Goal: Task Accomplishment & Management: Manage account settings

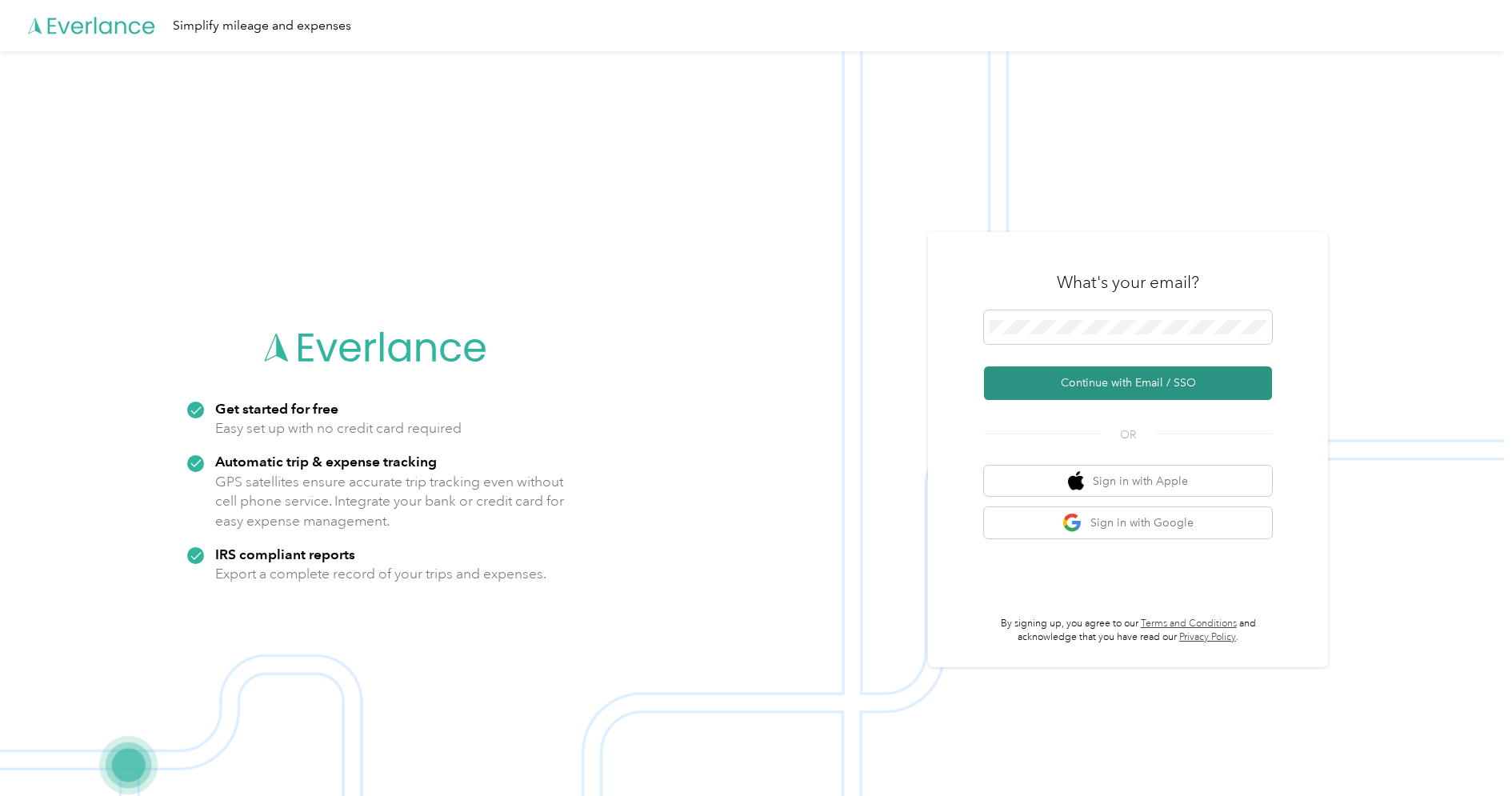
click at [1239, 388] on button "Continue with Email / SSO" at bounding box center [1128, 383] width 288 height 34
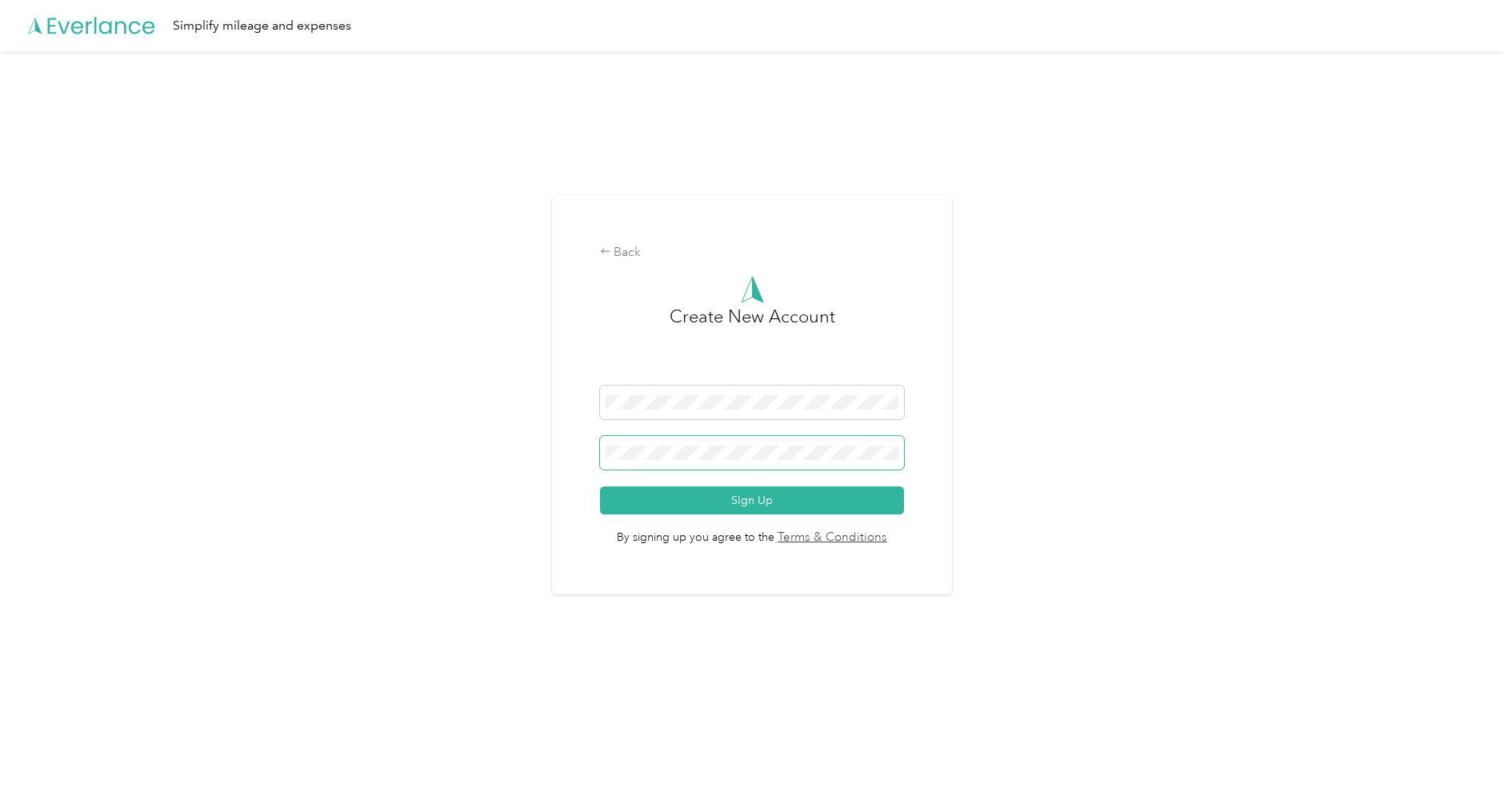
click at [719, 444] on span at bounding box center [753, 453] width 305 height 34
click at [940, 301] on div "Back Create New Account Sign Up By signing up you agree to the Terms & Conditio…" at bounding box center [751, 395] width 400 height 399
click at [729, 497] on button "Sign Up" at bounding box center [753, 500] width 305 height 28
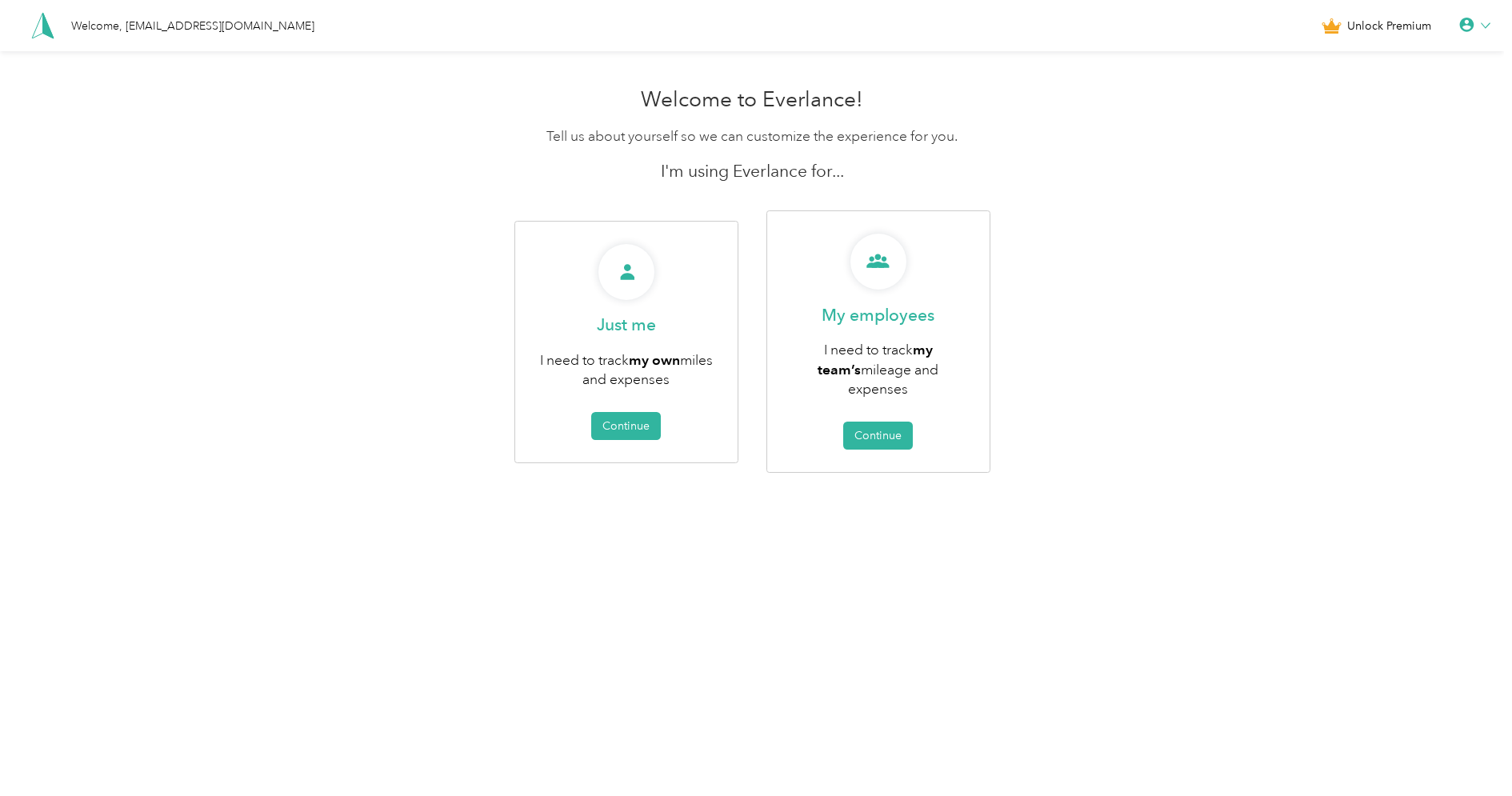
click at [1475, 18] on icon at bounding box center [1467, 25] width 16 height 16
click at [1360, 116] on div "Logout" at bounding box center [1421, 120] width 179 height 34
